Goal: Complete application form: Complete application form

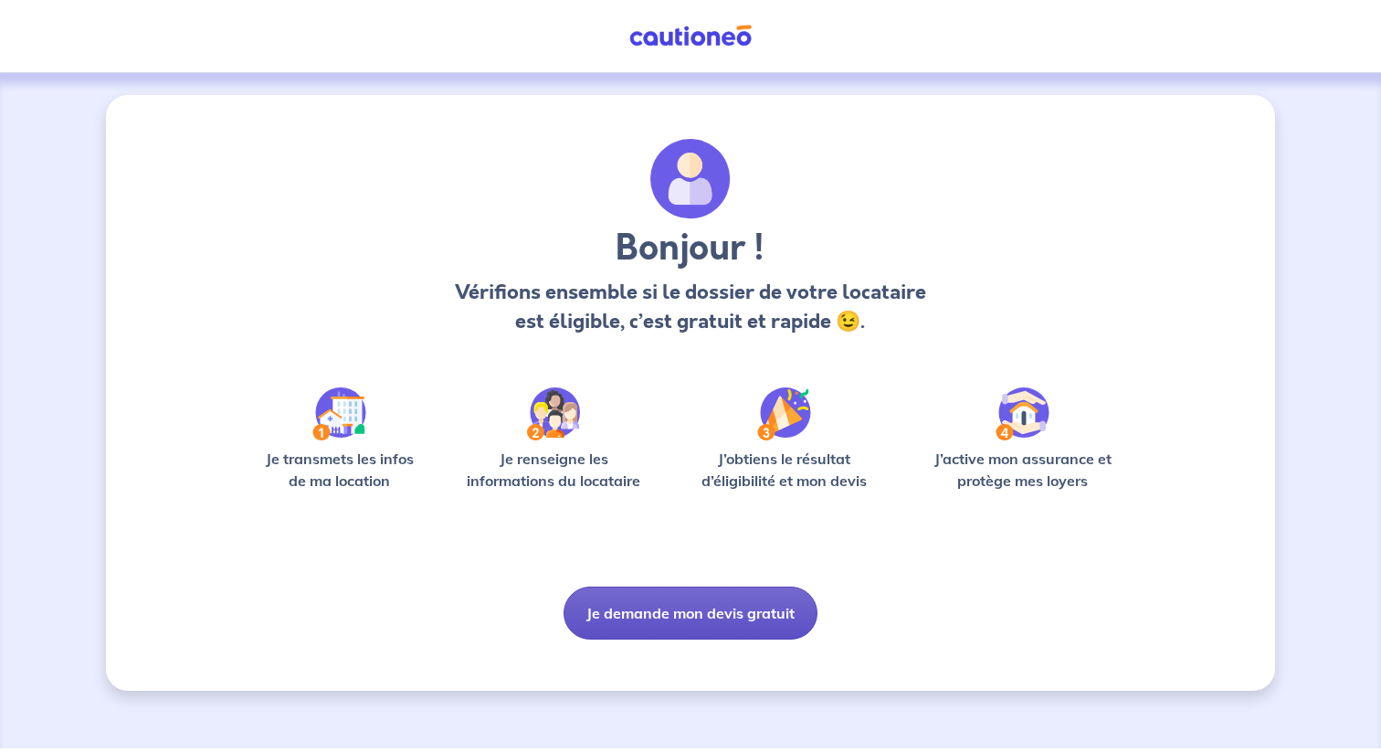
click at [718, 609] on button "Je demande mon devis gratuit" at bounding box center [691, 613] width 254 height 53
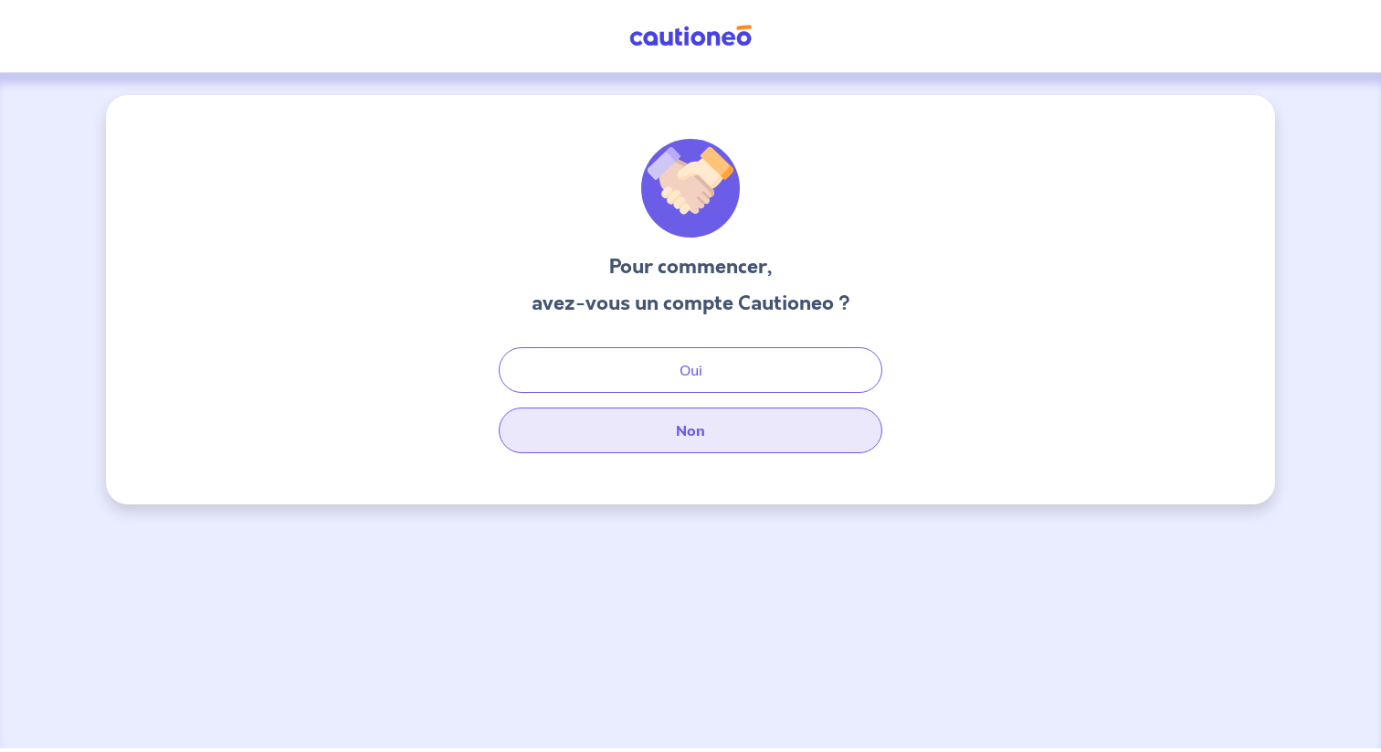
click at [738, 440] on button "Non" at bounding box center [691, 430] width 384 height 46
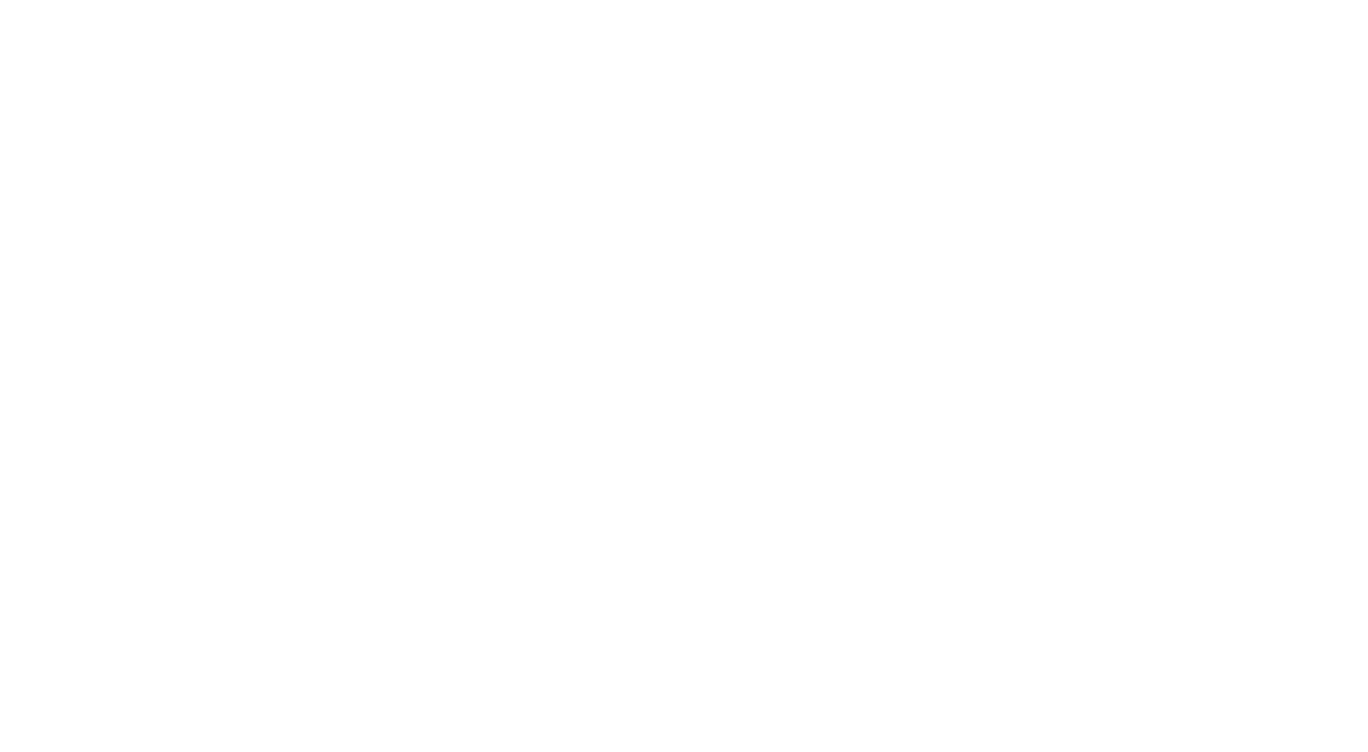
select select "FR"
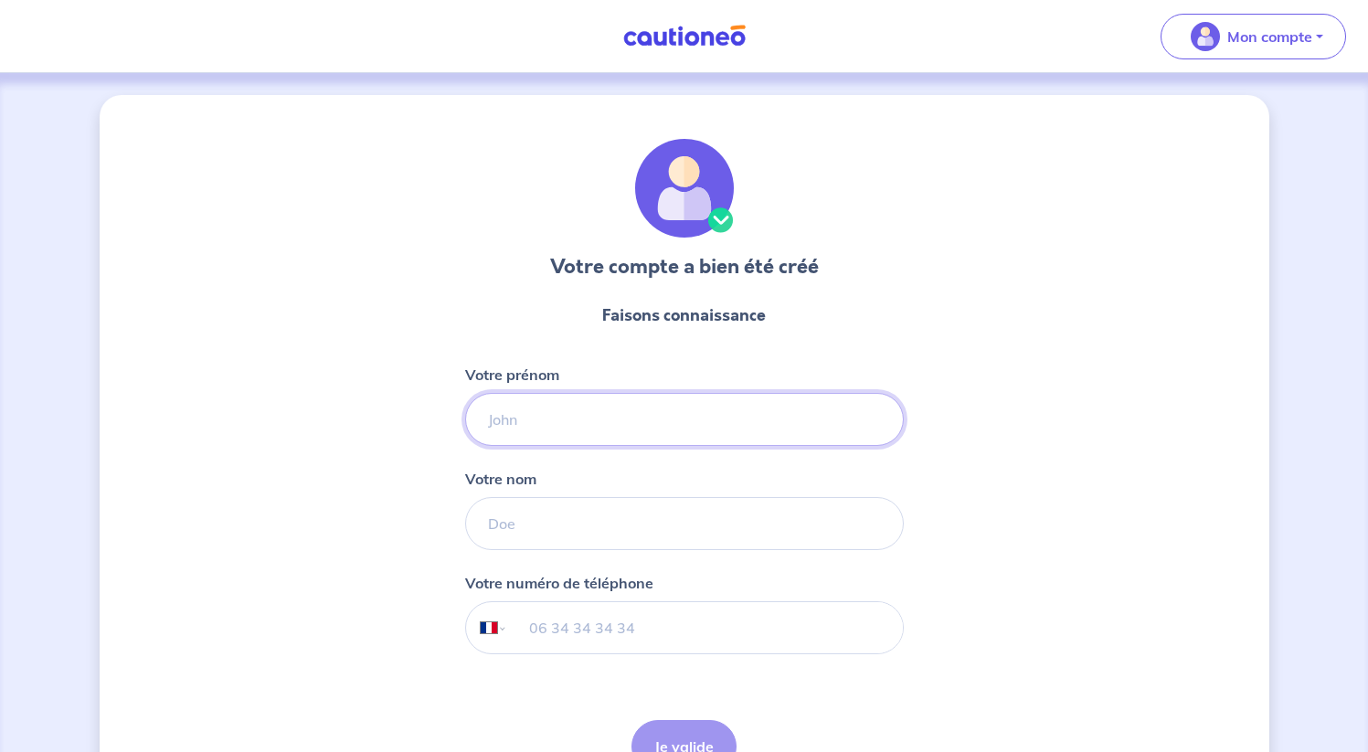
click at [560, 440] on input "Votre prénom" at bounding box center [684, 419] width 439 height 53
type input "Maeva"
click at [549, 515] on input "Votre nom" at bounding box center [684, 523] width 439 height 53
type input "Gaignon"
click at [612, 629] on input "tel" at bounding box center [704, 627] width 395 height 51
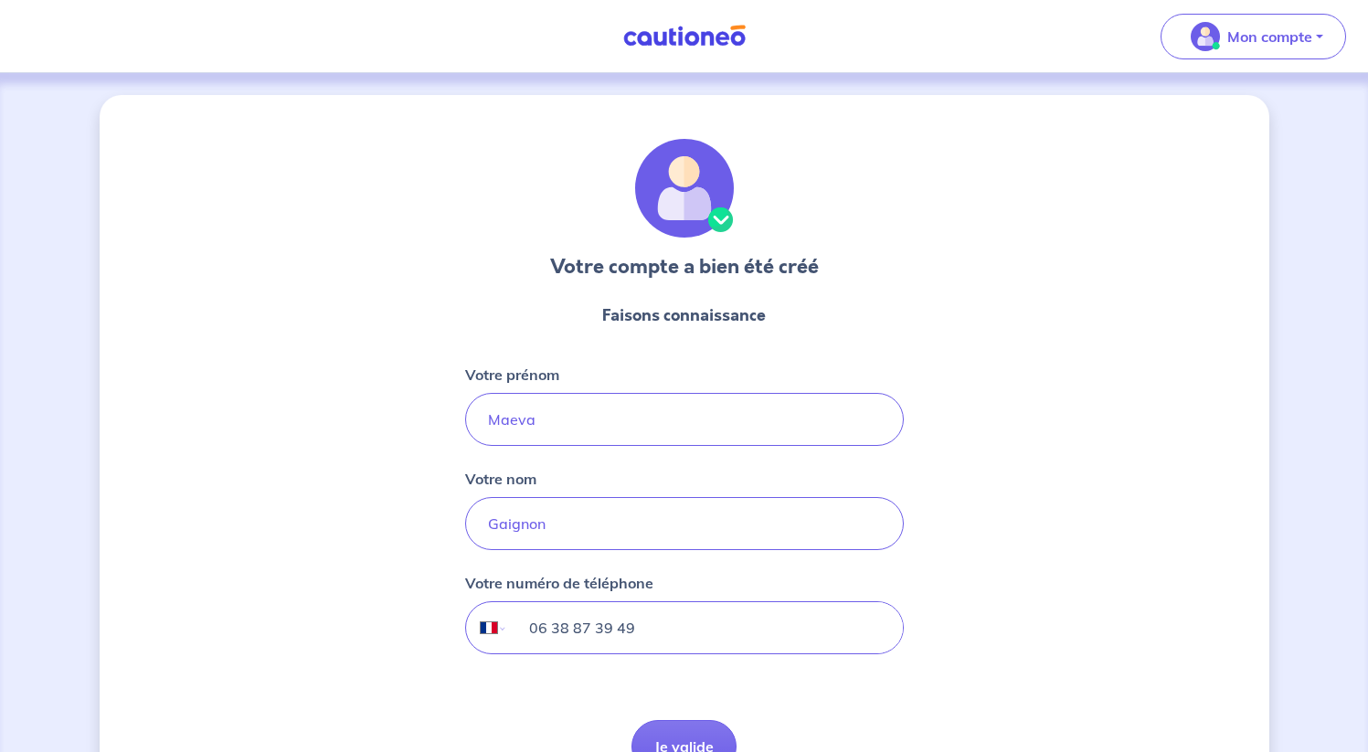
scroll to position [109, 0]
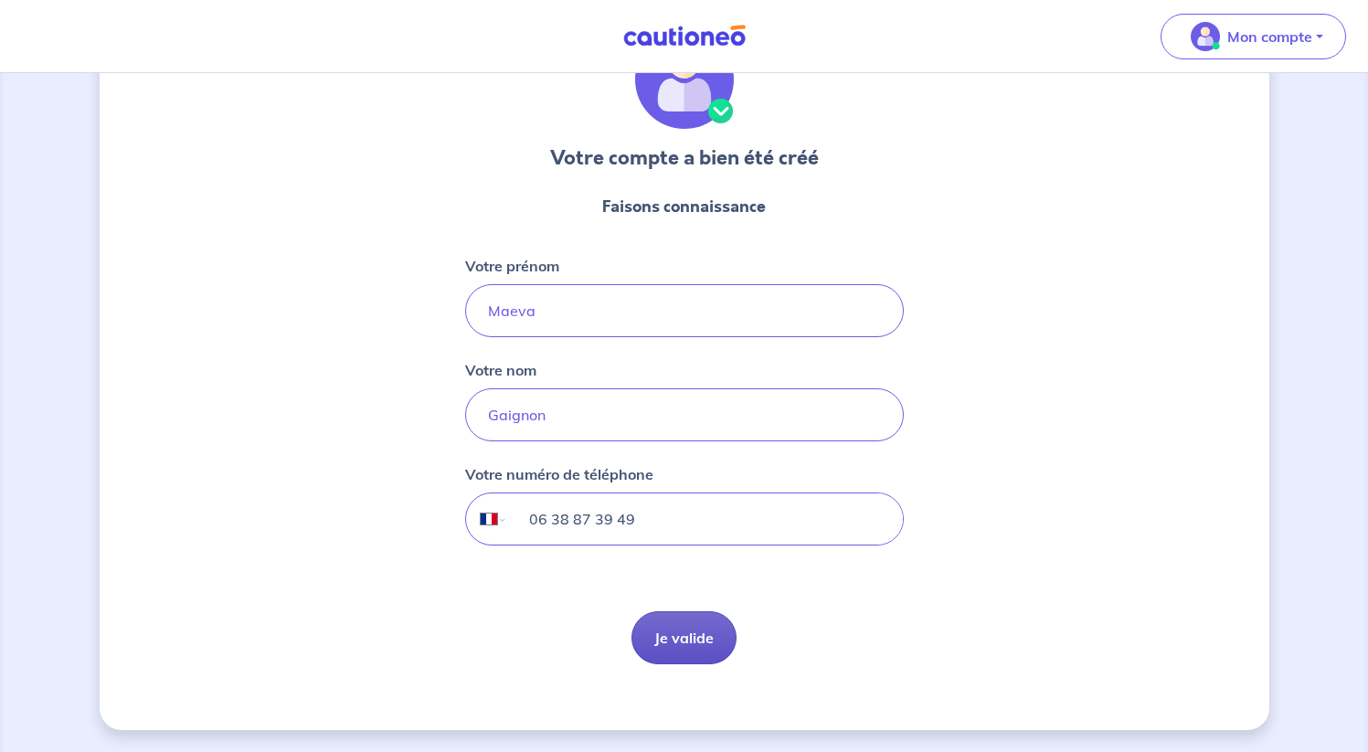
type input "06 38 87 39 49"
click at [684, 625] on button "Je valide" at bounding box center [683, 637] width 105 height 53
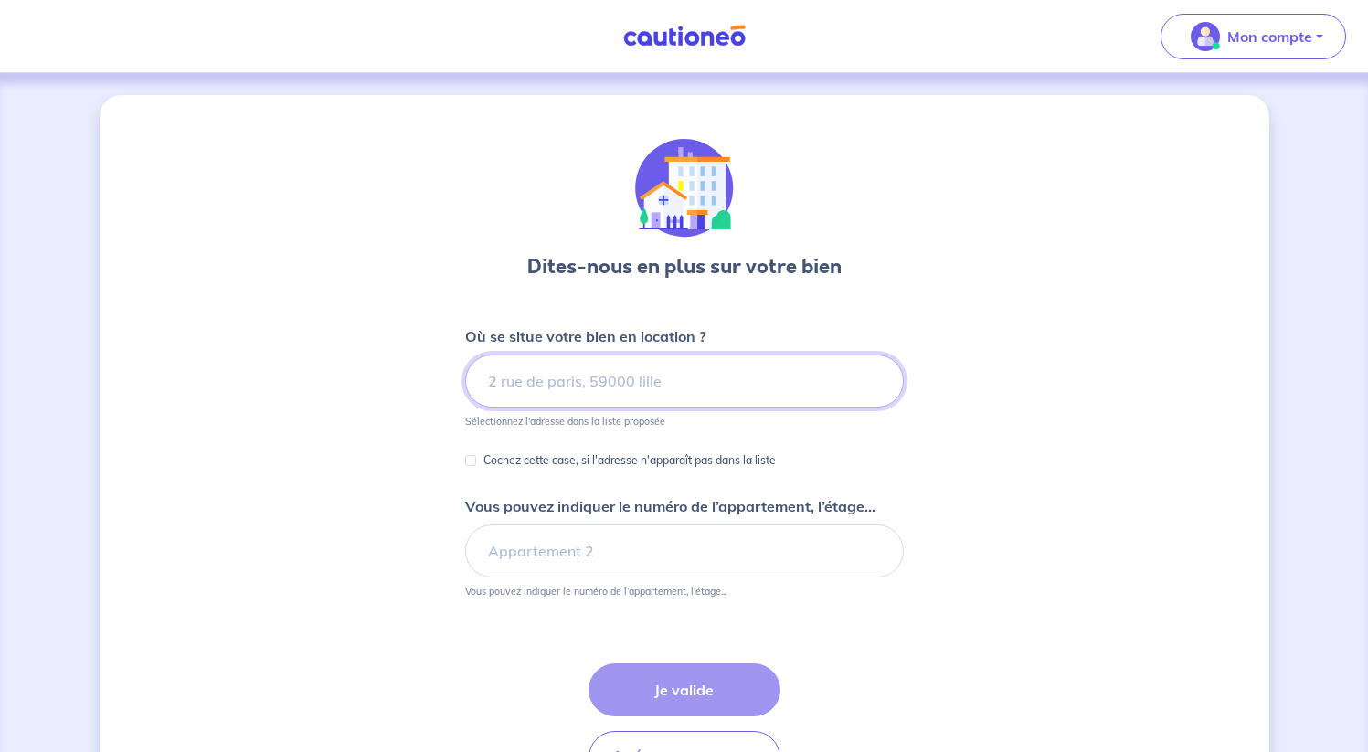
click at [648, 373] on input at bounding box center [684, 380] width 439 height 53
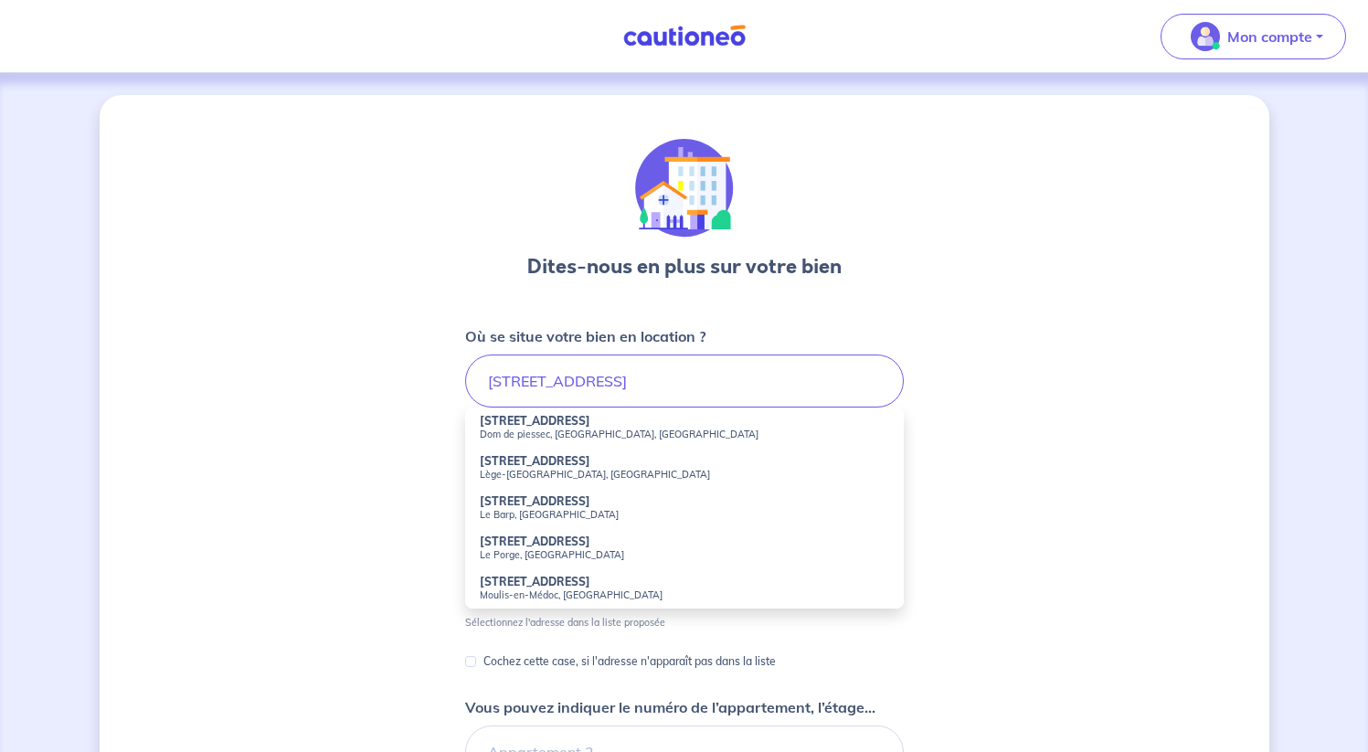
click at [629, 422] on li "[STREET_ADDRESS]" at bounding box center [684, 427] width 439 height 40
type input "Dom de piessec, [STREET_ADDRESS]"
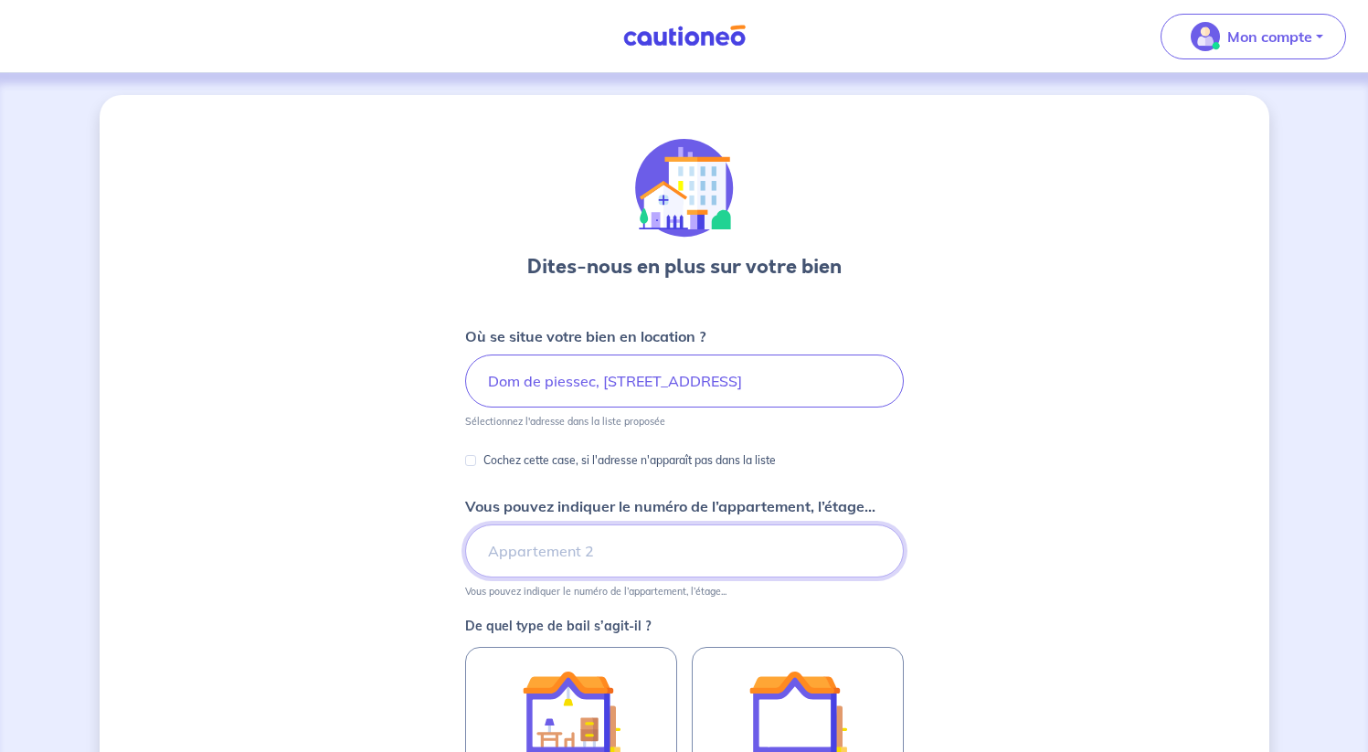
click at [608, 550] on input "Vous pouvez indiquer le numéro de l’appartement, l’étage..." at bounding box center [684, 550] width 439 height 53
type input "104"
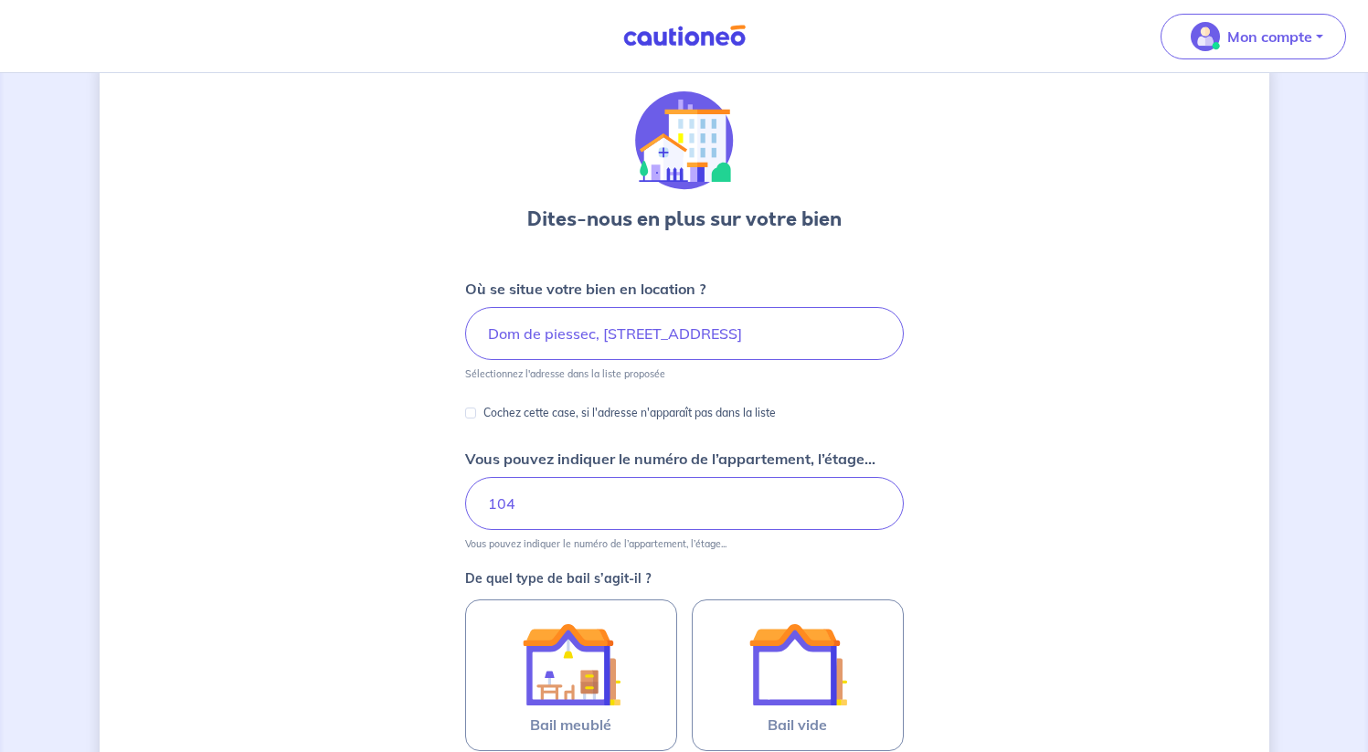
scroll to position [166, 0]
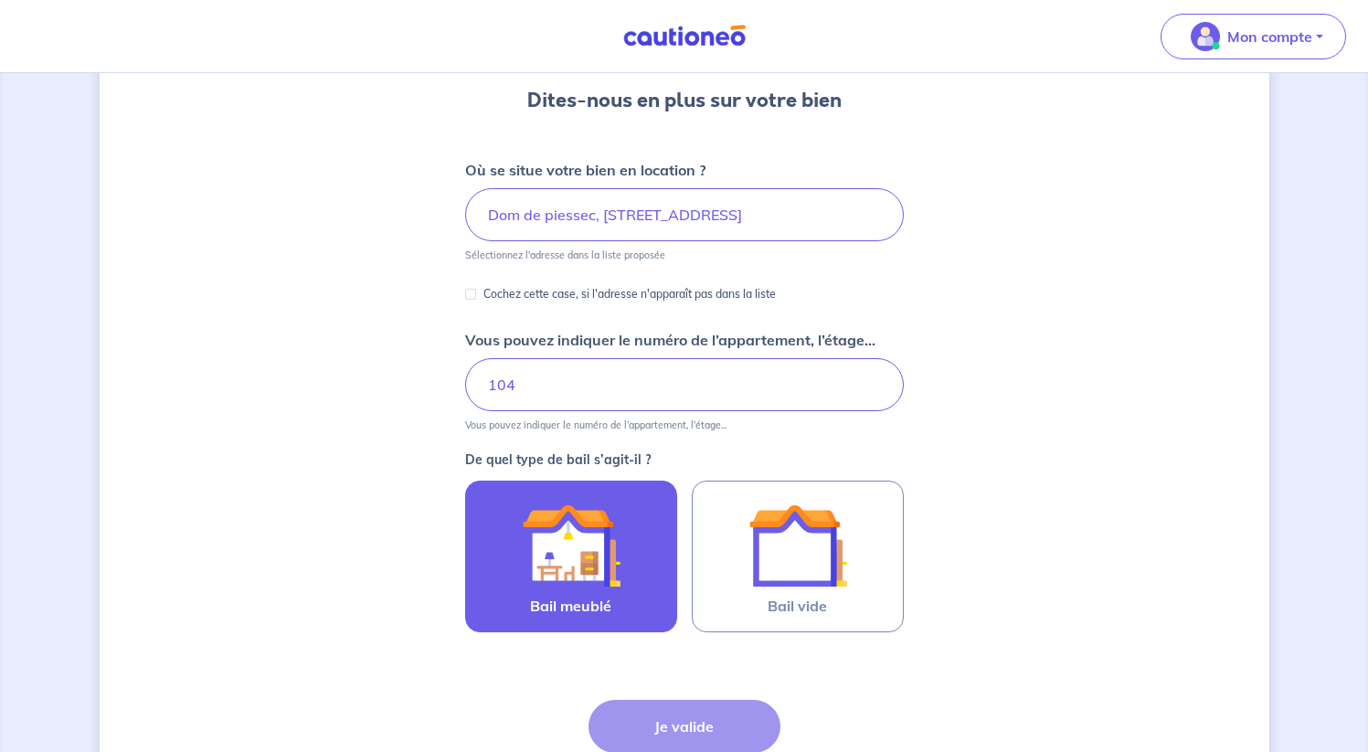
click at [608, 583] on img at bounding box center [571, 545] width 99 height 99
click at [0, 0] on input "Bail meublé" at bounding box center [0, 0] width 0 height 0
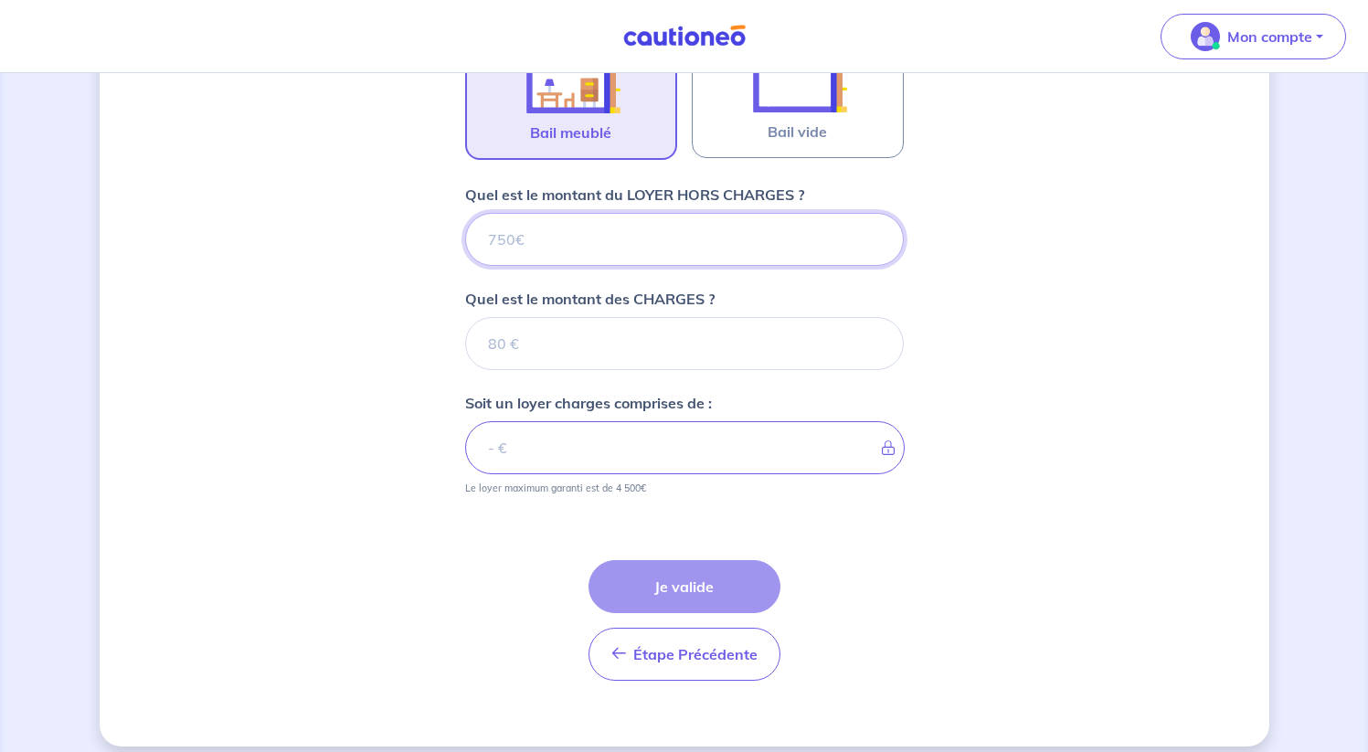
scroll to position [657, 0]
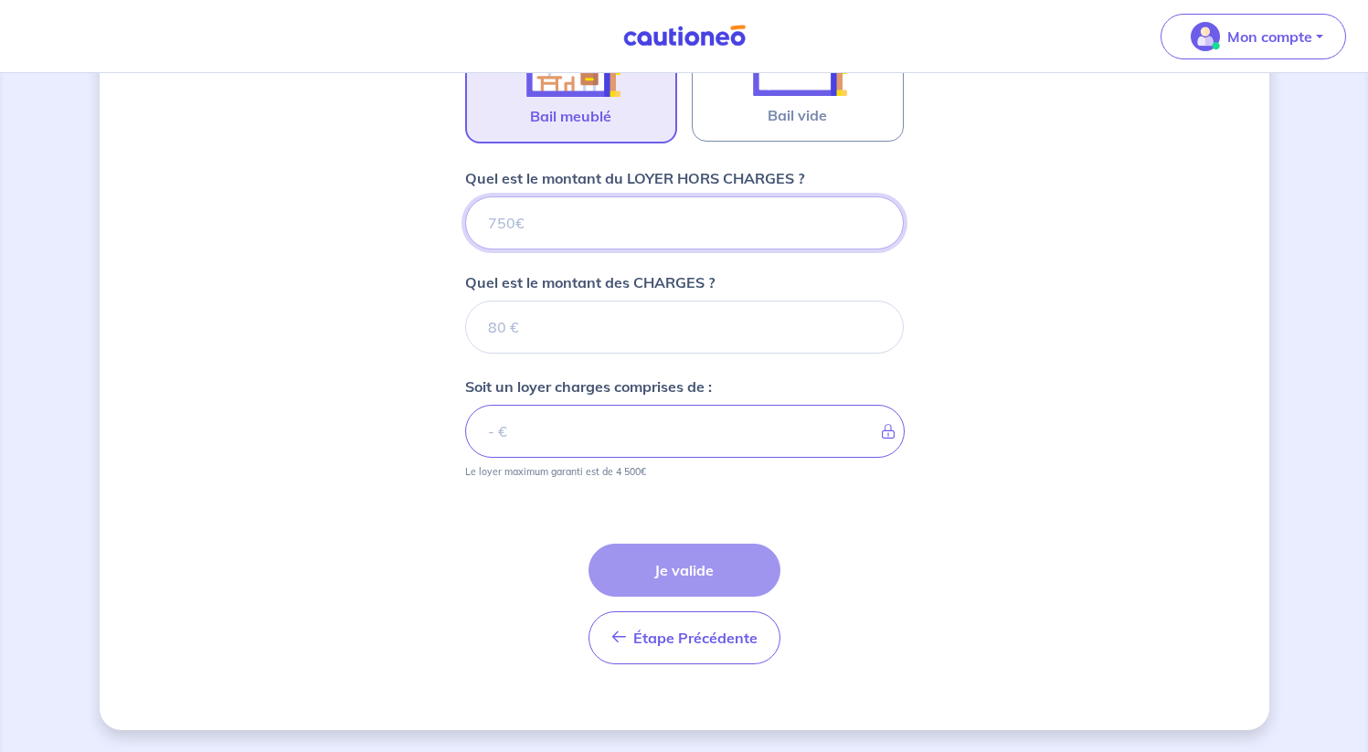
click at [598, 226] on input "Quel est le montant du LOYER HORS CHARGES ?" at bounding box center [684, 222] width 439 height 53
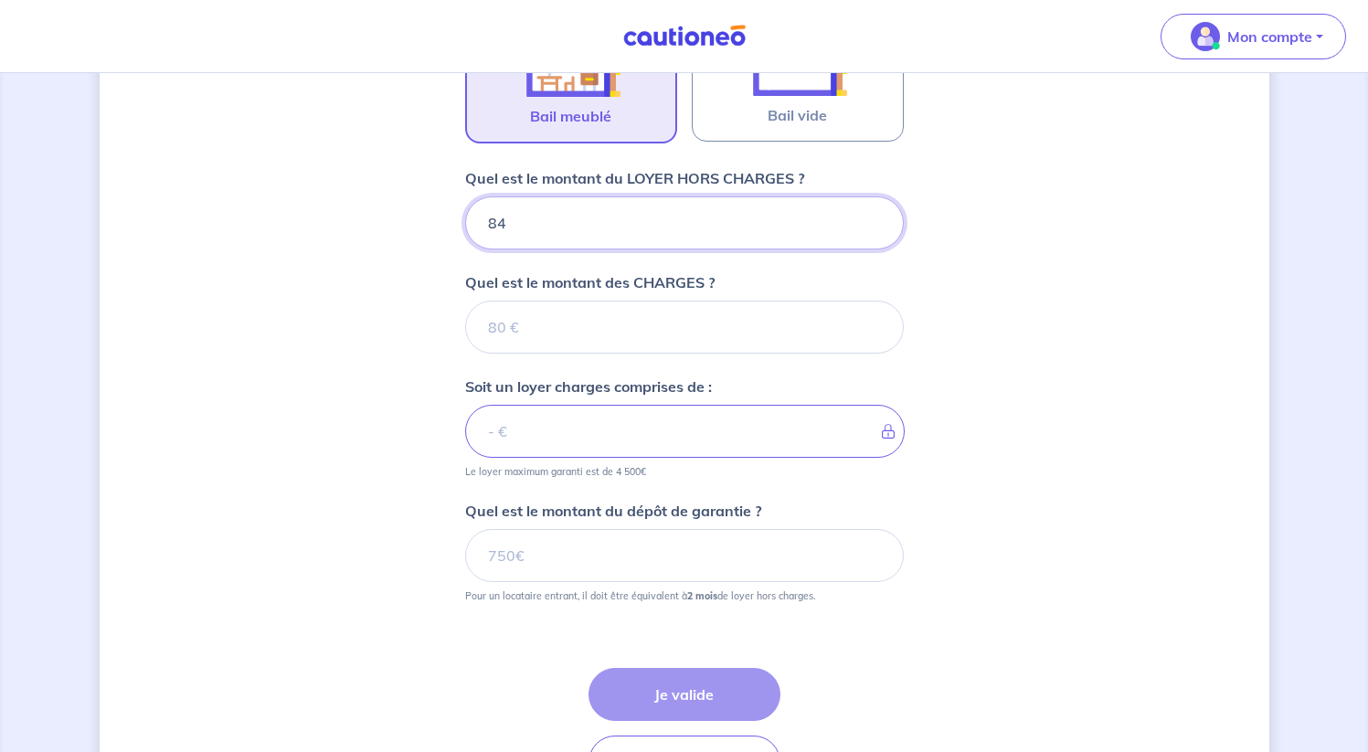
type input "840"
type input "84"
type input "8"
type input "800"
click at [542, 333] on input "Quel est le montant des CHARGES ?" at bounding box center [684, 327] width 439 height 53
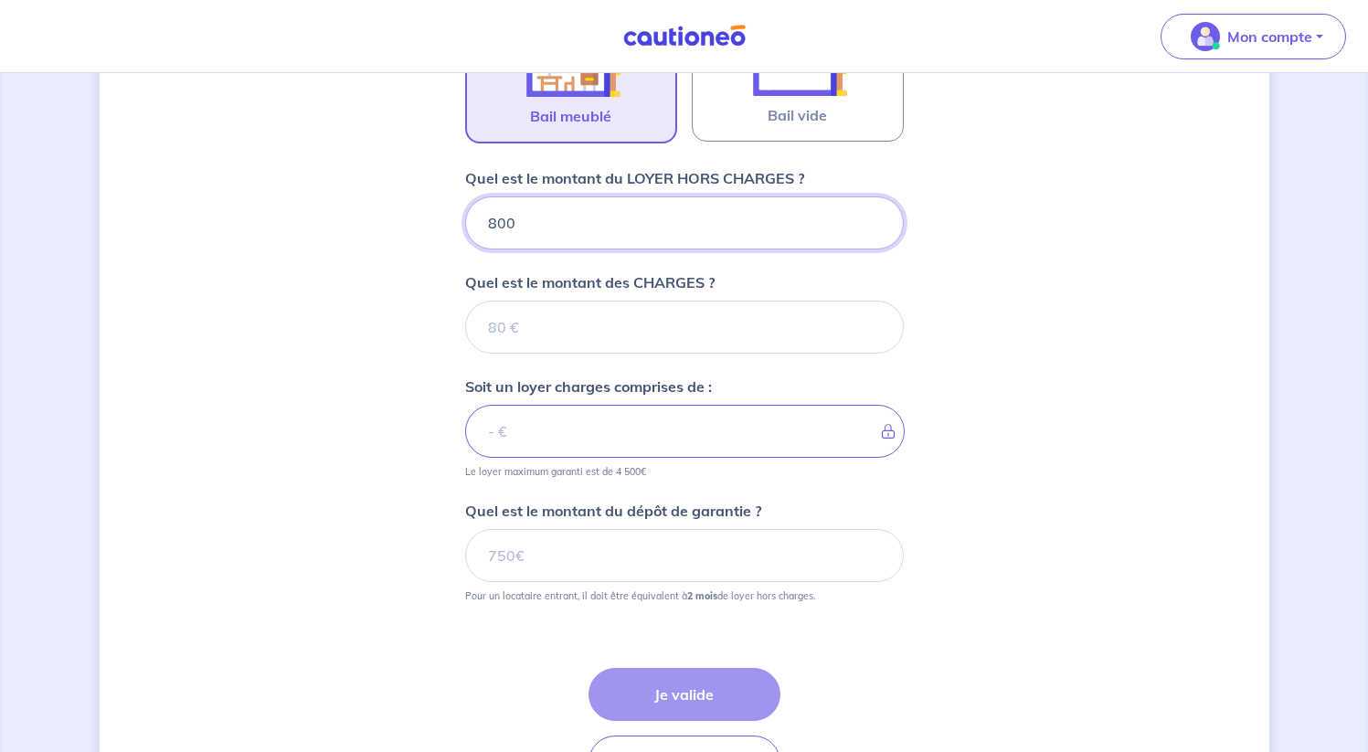
click at [523, 230] on input "800" at bounding box center [684, 222] width 439 height 53
type input "8"
type input "82"
type input "820"
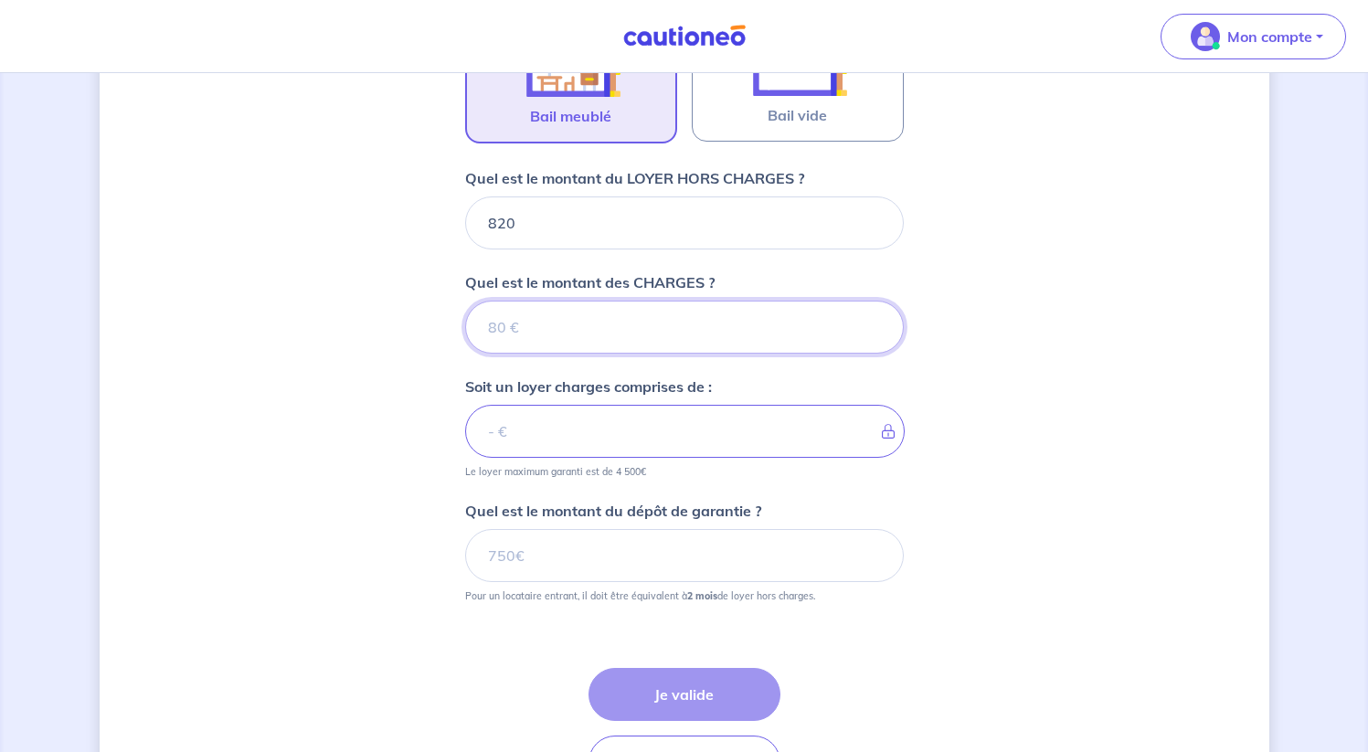
click at [527, 318] on input "Quel est le montant des CHARGES ?" at bounding box center [684, 327] width 439 height 53
type input "60"
type input "880"
type input "60"
drag, startPoint x: 519, startPoint y: 222, endPoint x: 475, endPoint y: 217, distance: 44.1
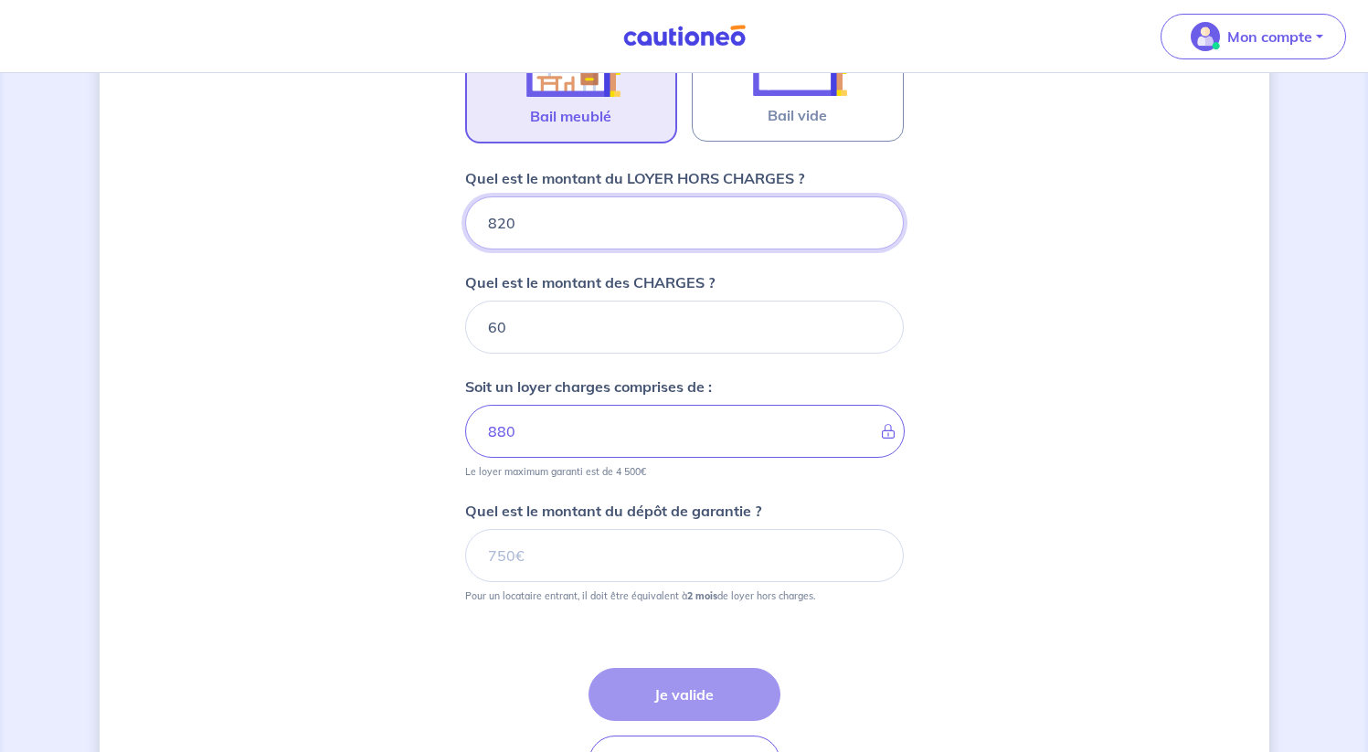
click at [475, 217] on input "820" at bounding box center [684, 222] width 439 height 53
click at [509, 223] on input "820" at bounding box center [684, 222] width 439 height 53
type input "800"
type input "860"
type input "800"
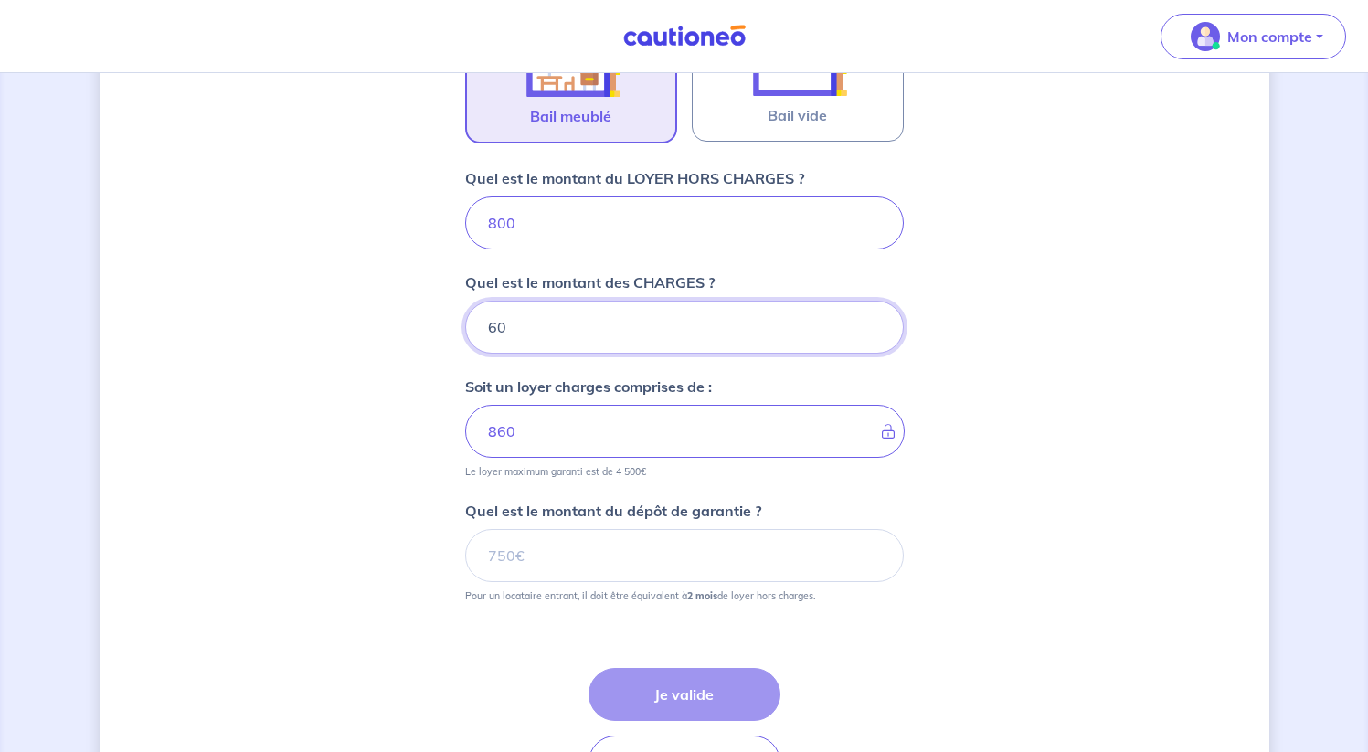
drag, startPoint x: 509, startPoint y: 330, endPoint x: 474, endPoint y: 325, distance: 35.0
click at [474, 325] on input "60" at bounding box center [684, 327] width 439 height 53
type input "40"
type input "840"
type input "40"
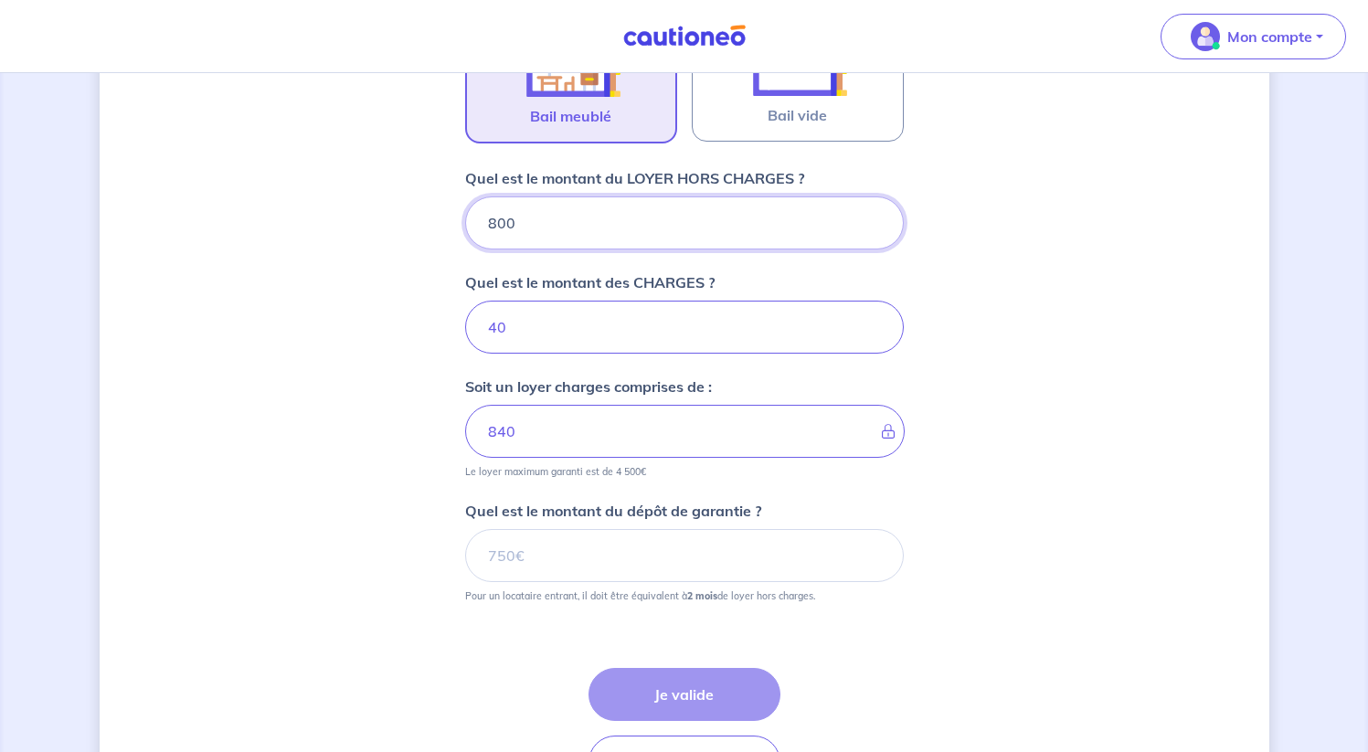
click at [541, 225] on input "800" at bounding box center [684, 222] width 439 height 53
click at [522, 550] on input "Quel est le montant du dépôt de garantie ?" at bounding box center [684, 555] width 439 height 53
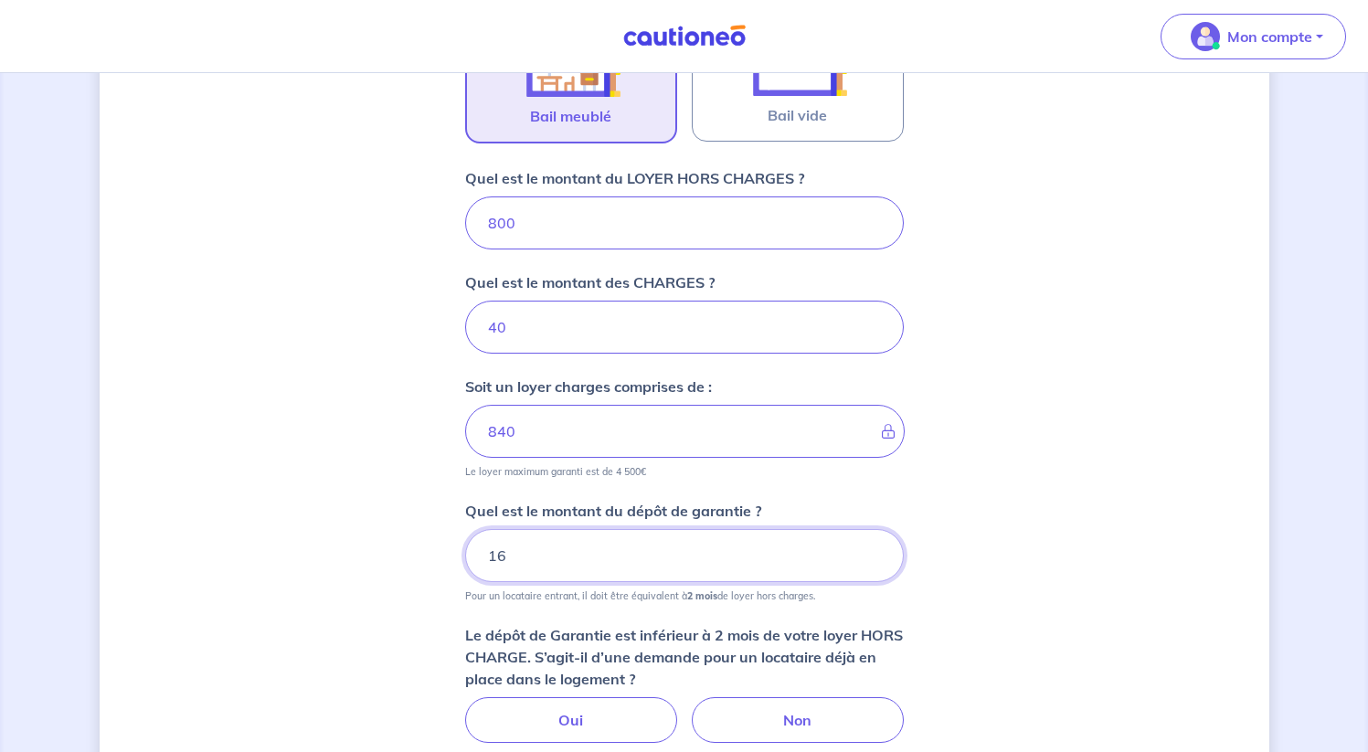
type input "1"
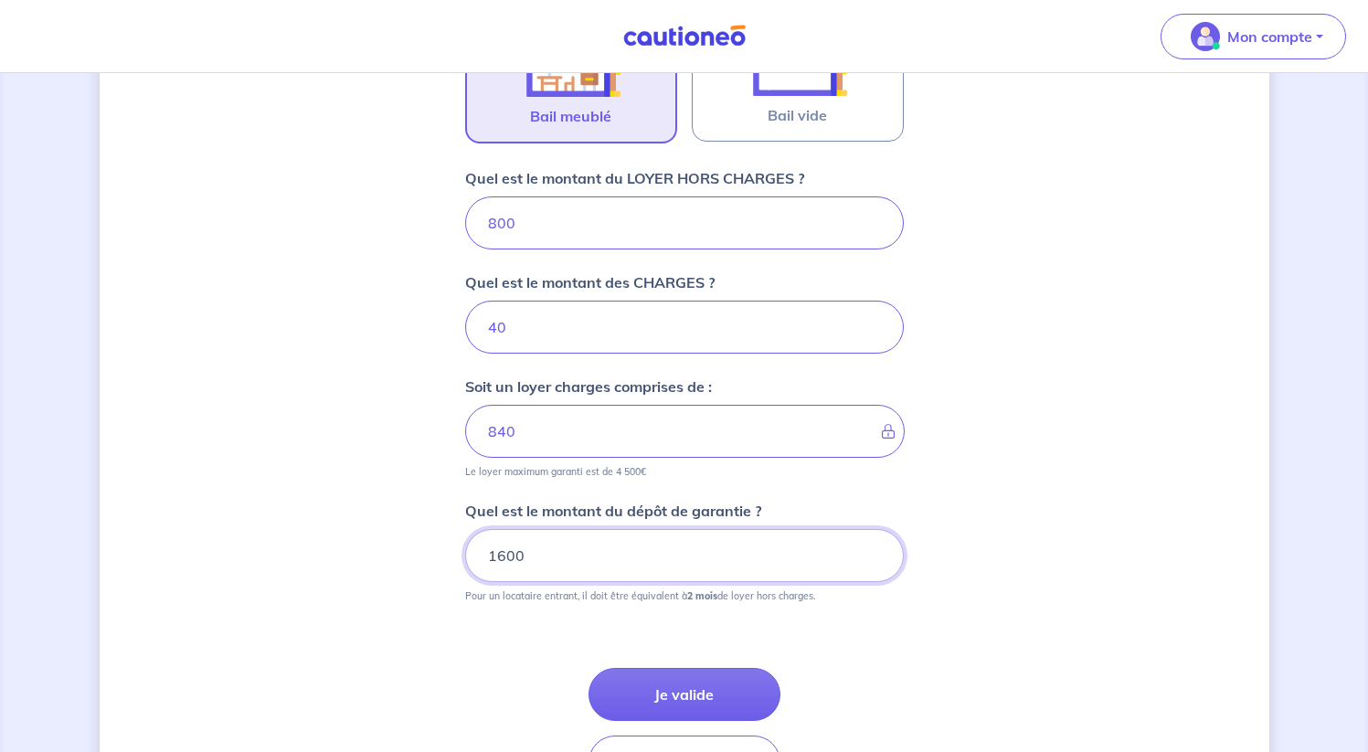
type input "1600"
drag, startPoint x: 551, startPoint y: 514, endPoint x: 766, endPoint y: 512, distance: 215.6
click at [766, 512] on div "Quel est le montant du dépôt de garantie ? 1600 Pour un locataire entrant, il d…" at bounding box center [684, 551] width 439 height 102
copy p "montant du dépôt de garantie ?"
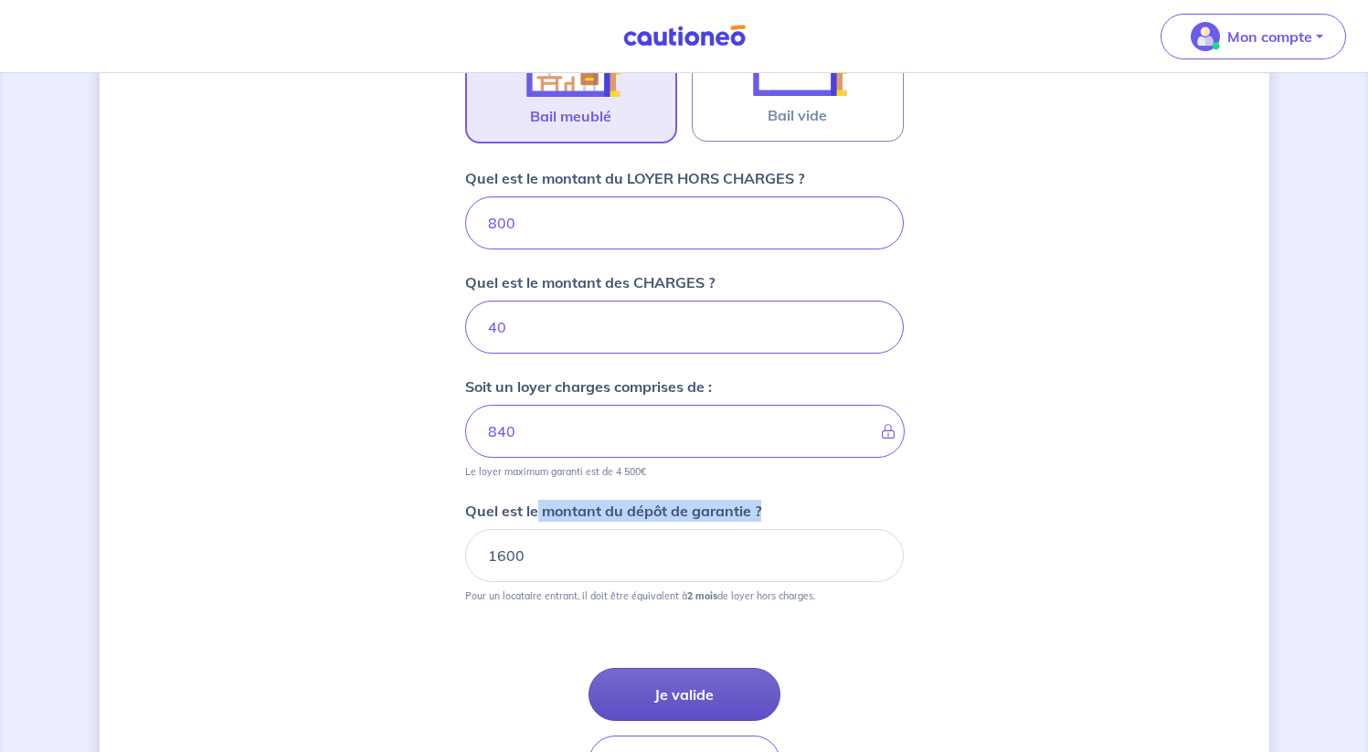
click at [702, 677] on button "Je valide" at bounding box center [684, 694] width 192 height 53
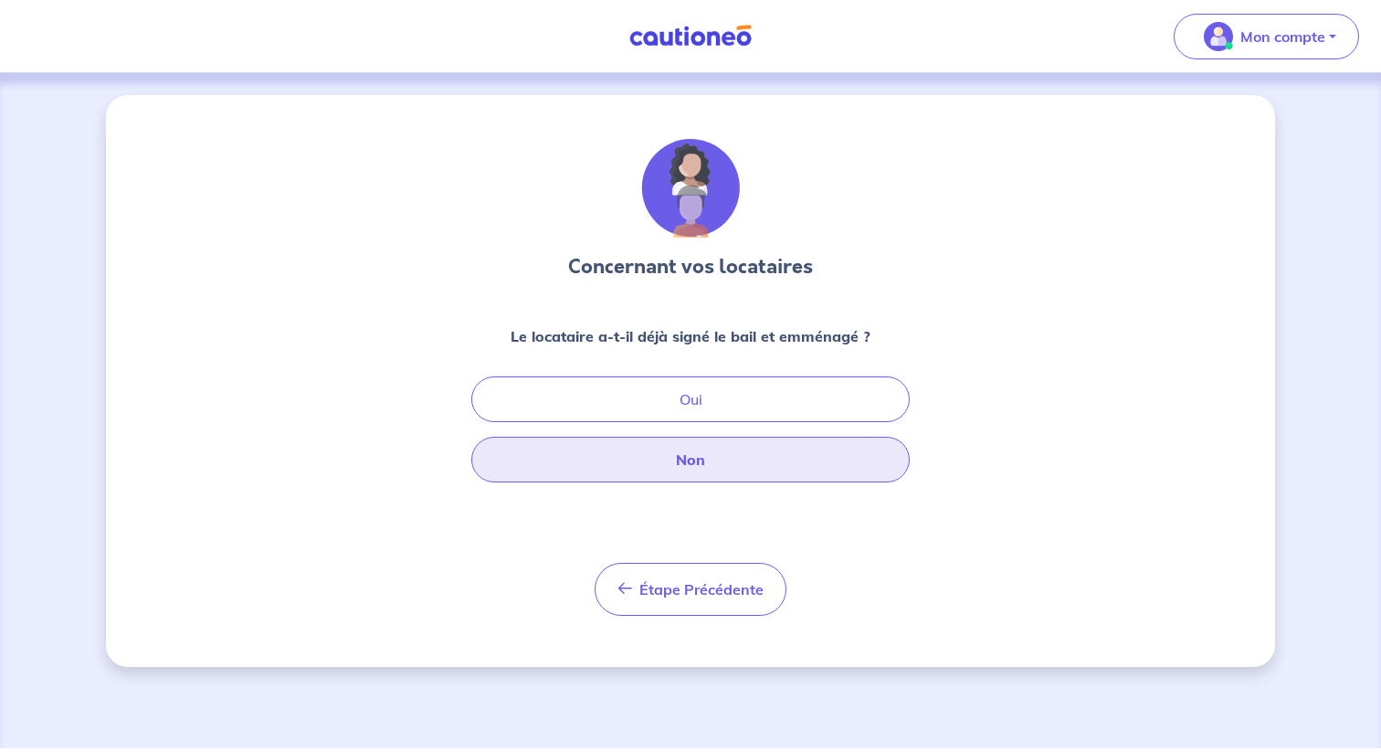
click at [734, 471] on button "Non" at bounding box center [690, 460] width 439 height 46
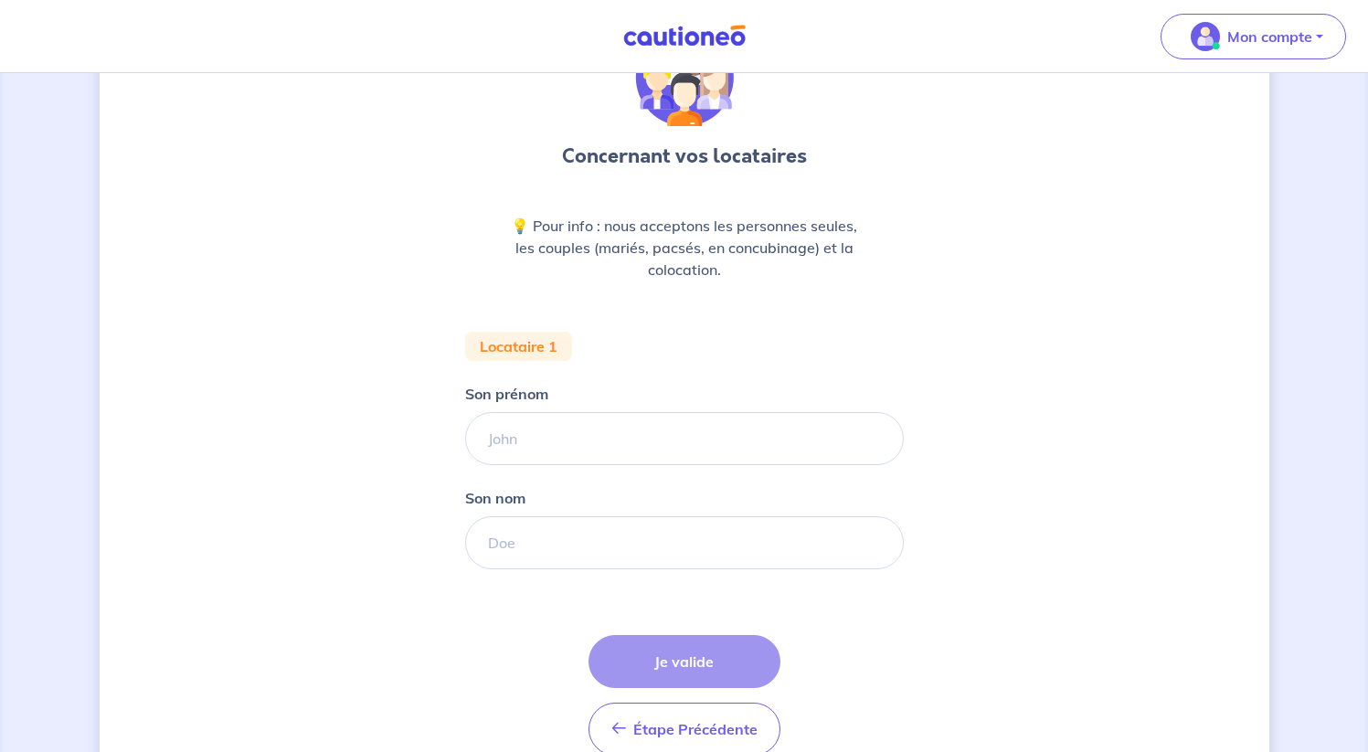
scroll to position [134, 0]
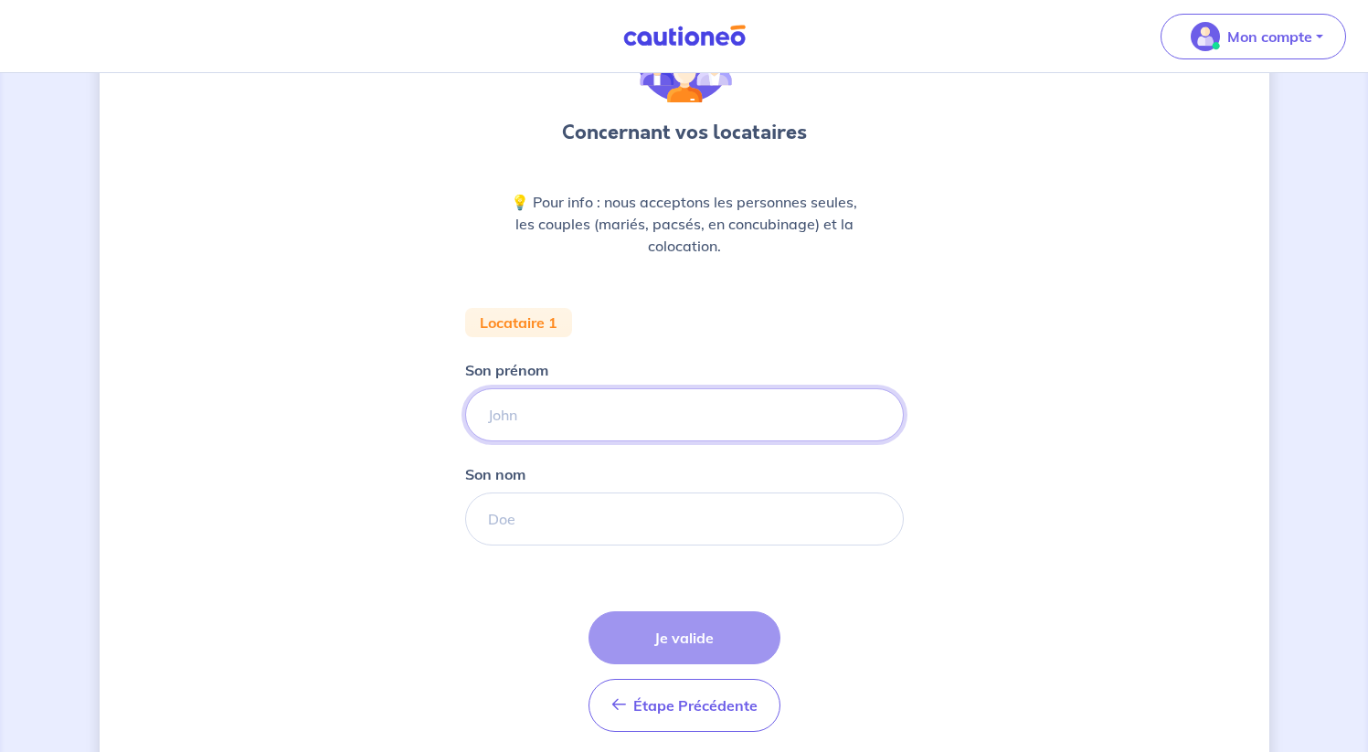
click at [746, 407] on input "Son prénom" at bounding box center [684, 414] width 439 height 53
type input "a"
click at [703, 405] on input "jihn" at bounding box center [684, 414] width 439 height 53
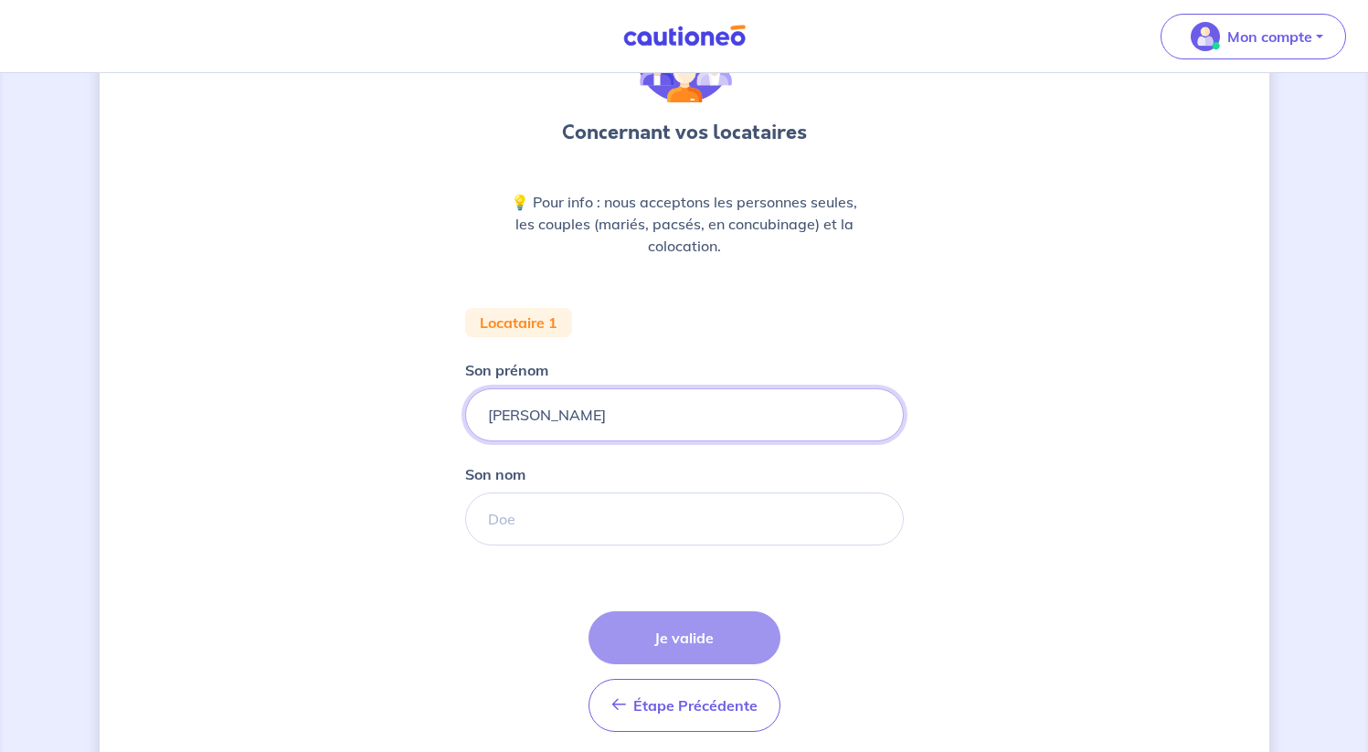
type input "[PERSON_NAME]"
click at [690, 513] on input "Son nom" at bounding box center [684, 518] width 439 height 53
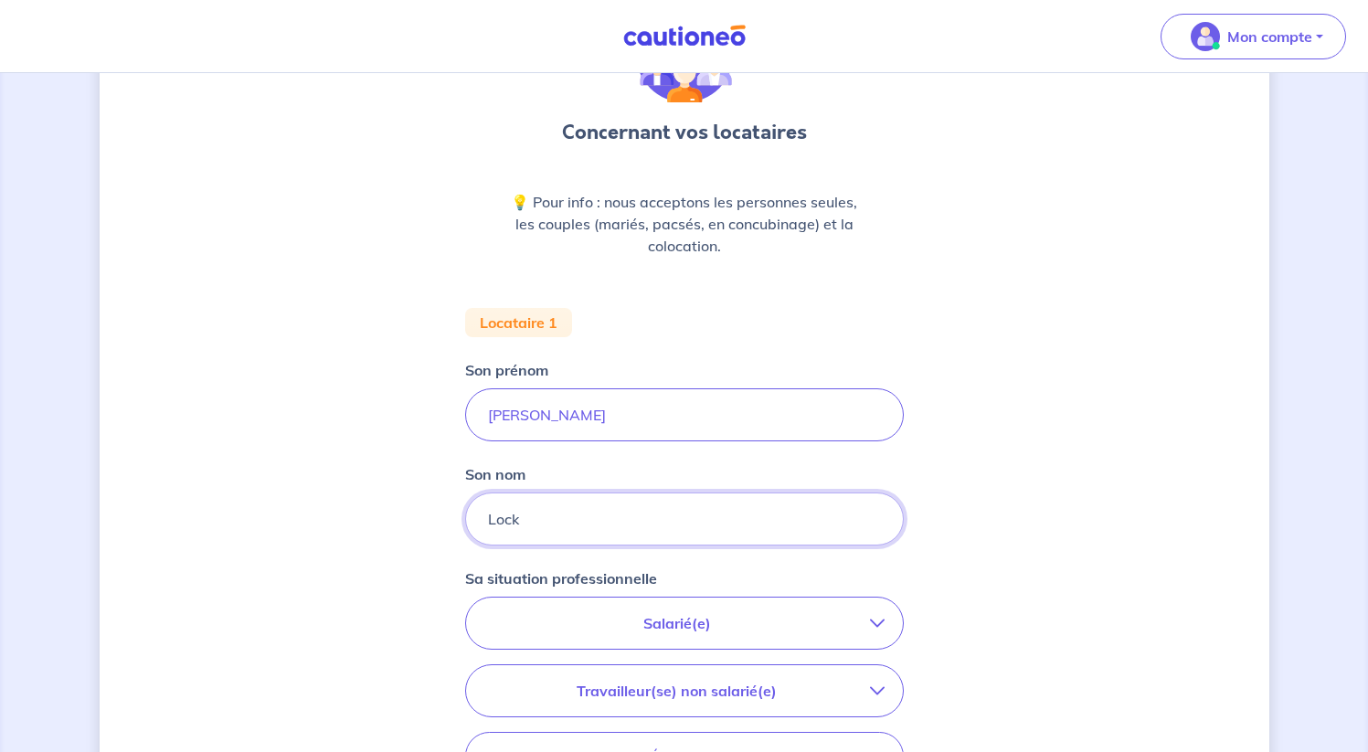
scroll to position [296, 0]
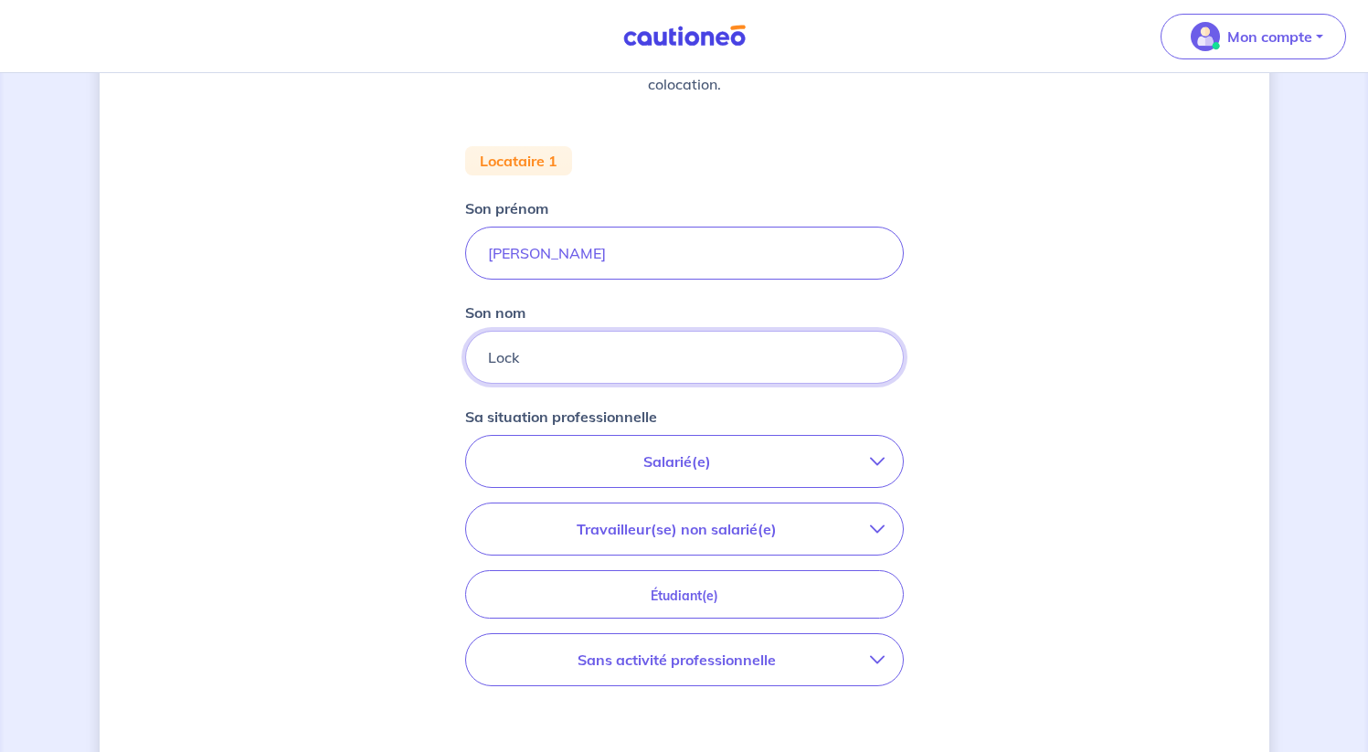
type input "Lock"
click at [793, 464] on p "Salarié(e)" at bounding box center [677, 461] width 386 height 22
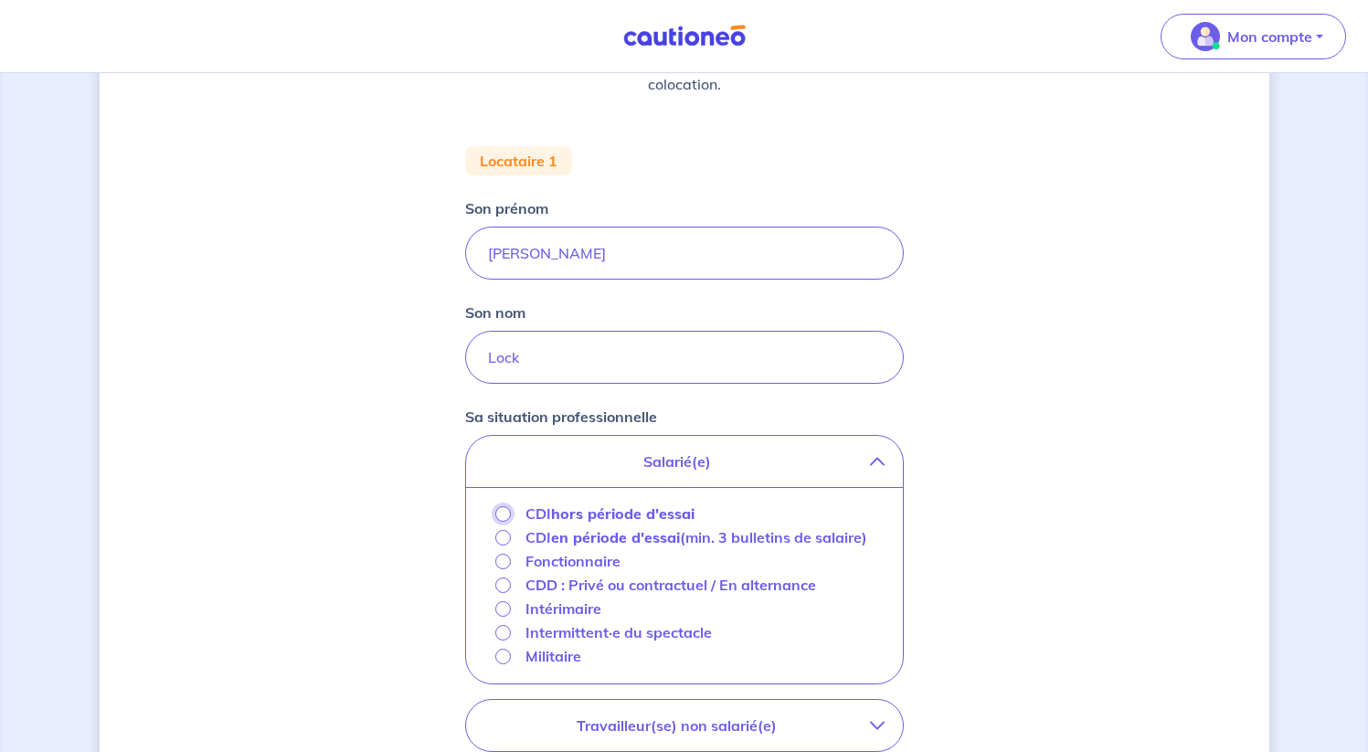
click at [495, 513] on input "CDI hors période d'essai" at bounding box center [503, 514] width 16 height 16
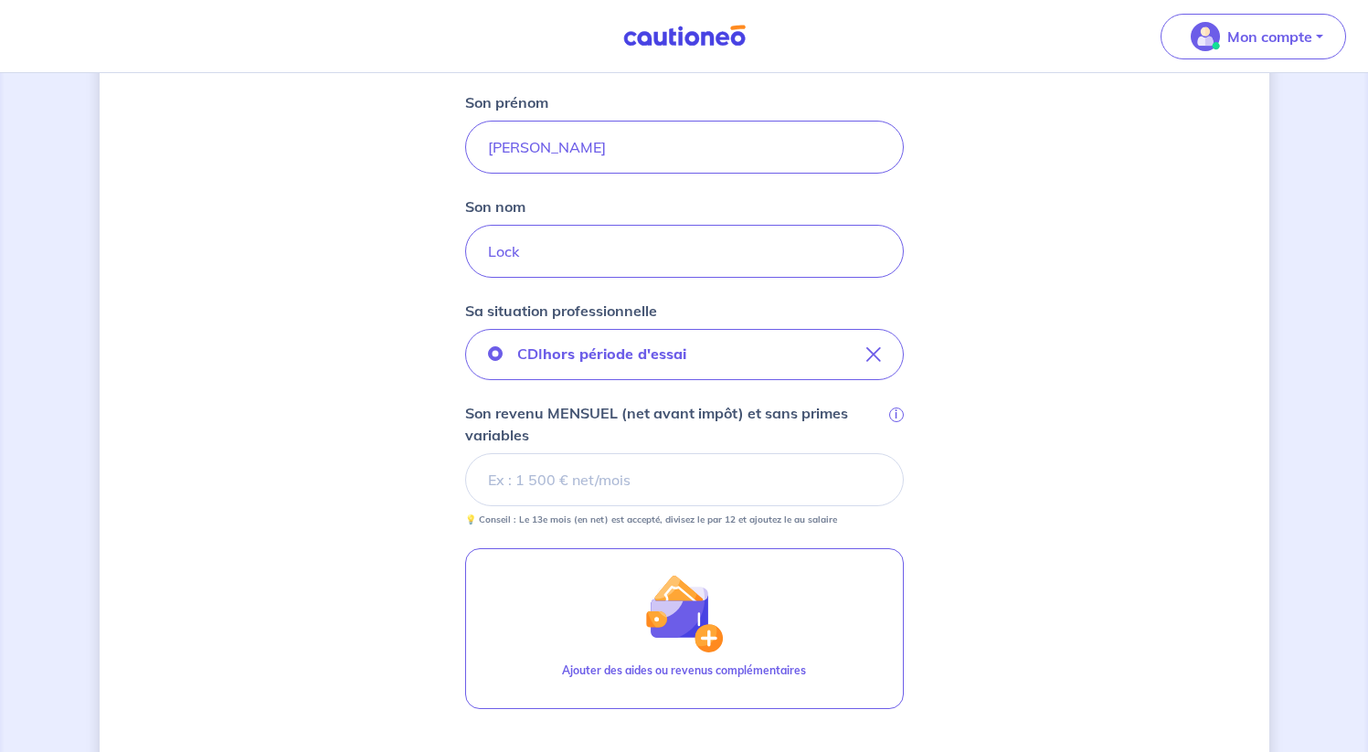
scroll to position [530, 0]
